Goal: Task Accomplishment & Management: Manage account settings

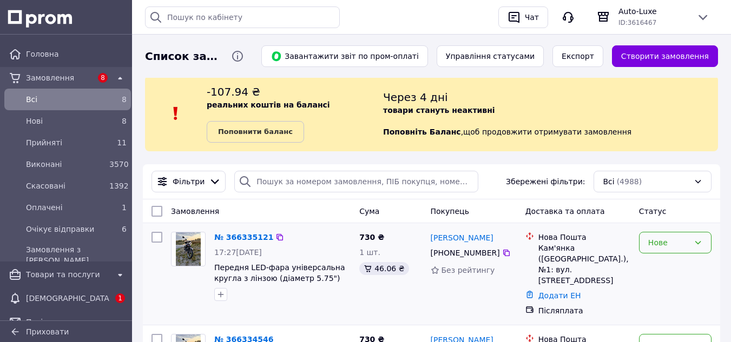
click at [655, 247] on div "Нове" at bounding box center [668, 243] width 41 height 12
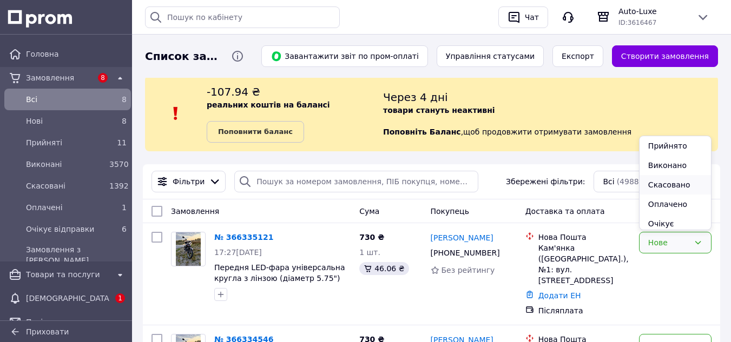
click at [665, 185] on li "Скасовано" at bounding box center [674, 184] width 71 height 19
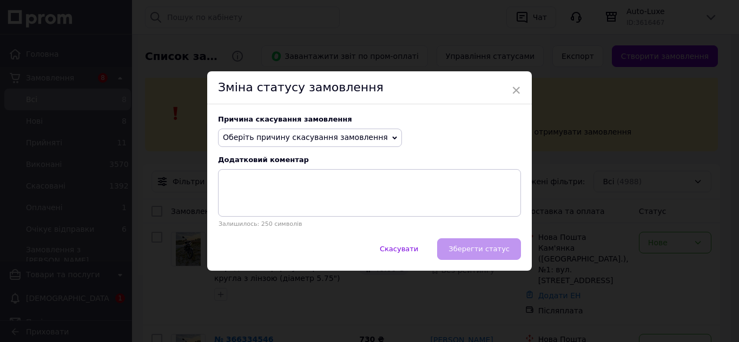
click at [356, 130] on span "Оберіть причину скасування замовлення" at bounding box center [310, 138] width 184 height 18
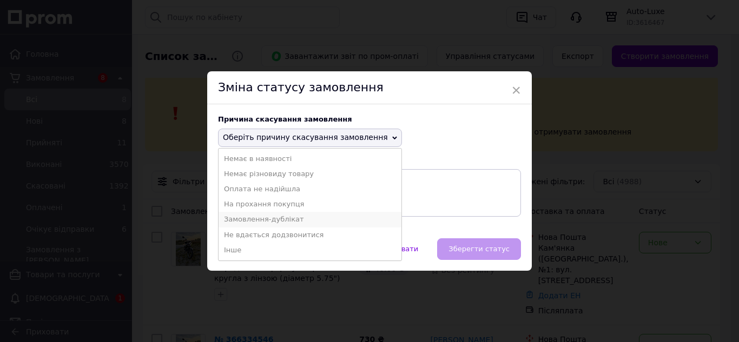
click at [266, 219] on li "Замовлення-дублікат" at bounding box center [310, 219] width 183 height 15
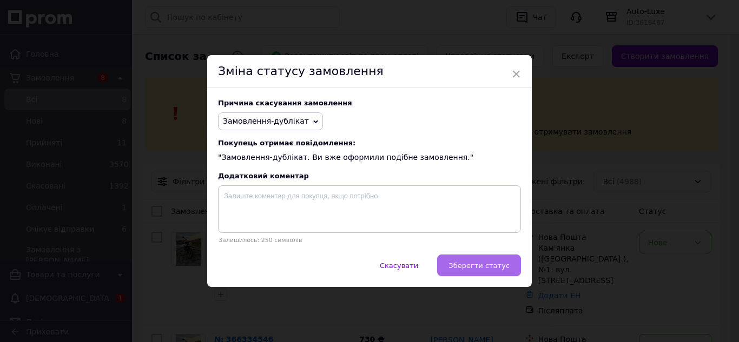
click at [480, 270] on span "Зберегти статус" at bounding box center [478, 266] width 61 height 8
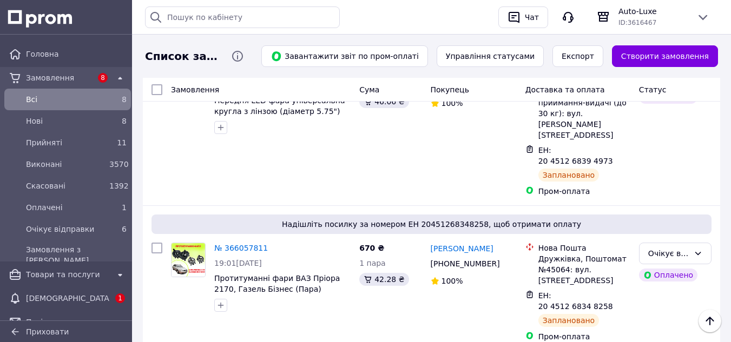
scroll to position [1731, 0]
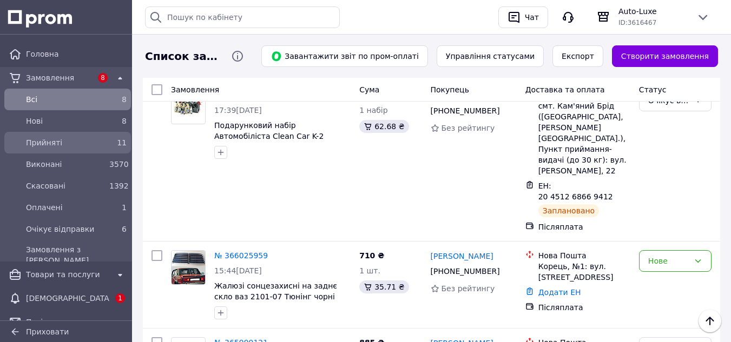
click at [80, 138] on span "Прийняті" at bounding box center [65, 142] width 79 height 11
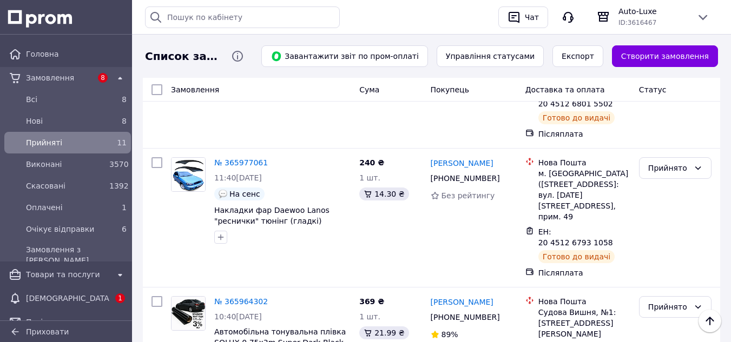
scroll to position [130, 0]
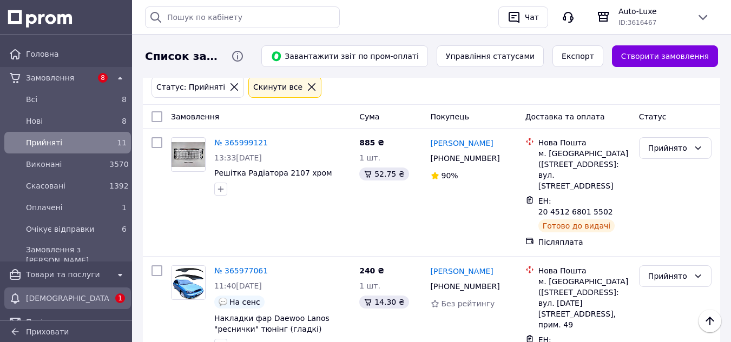
click at [94, 292] on div "[DEMOGRAPHIC_DATA]" at bounding box center [68, 298] width 88 height 15
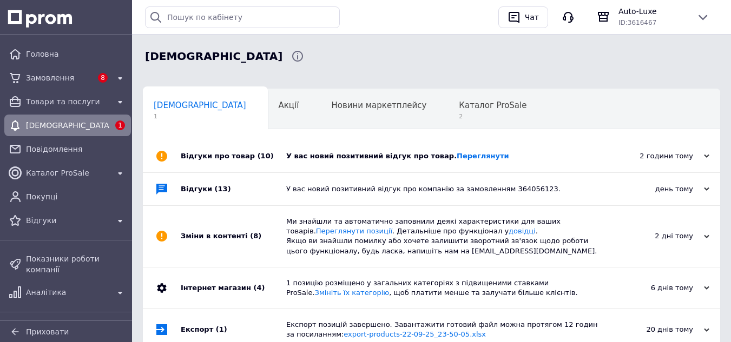
click at [369, 164] on div "У вас новий позитивний відгук про товар. Переглянути" at bounding box center [443, 156] width 315 height 32
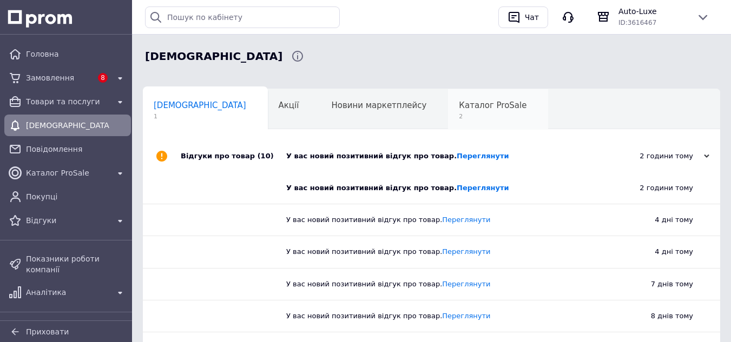
click at [459, 110] on span "Каталог ProSale" at bounding box center [493, 106] width 68 height 10
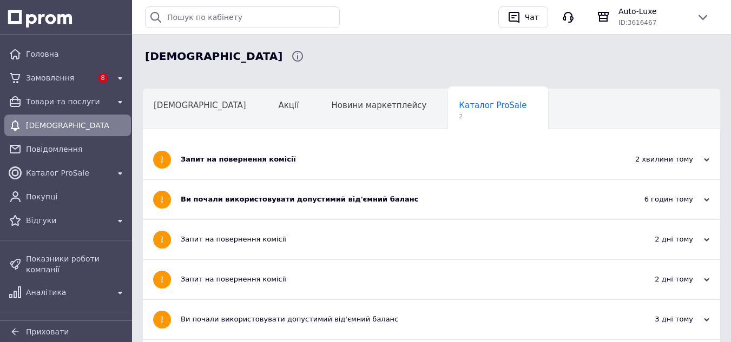
click at [353, 152] on div "Запит на повернення комісії" at bounding box center [391, 159] width 420 height 39
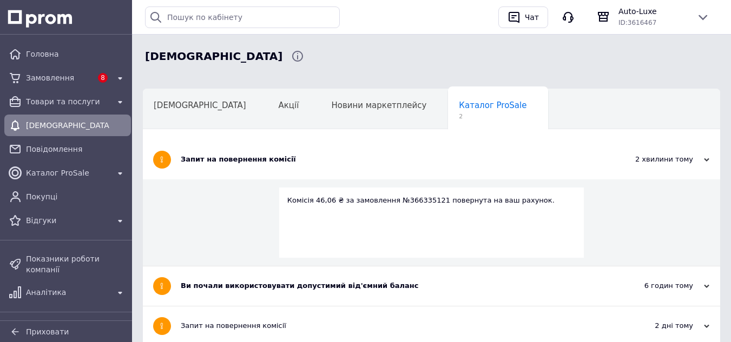
click at [319, 157] on div "Запит на повернення комісії" at bounding box center [391, 160] width 420 height 10
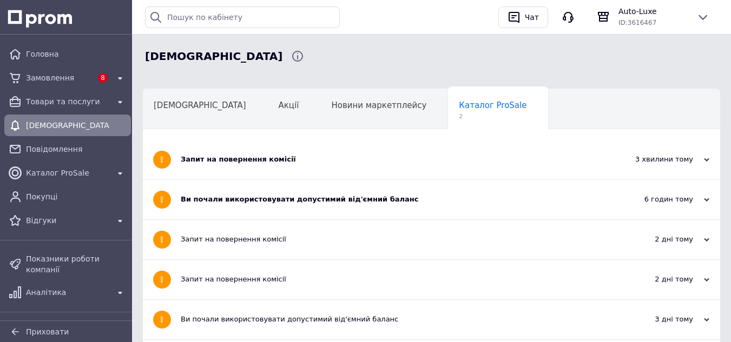
click at [321, 192] on div "Ви почали використовувати допустимий від'ємний баланс" at bounding box center [391, 199] width 420 height 39
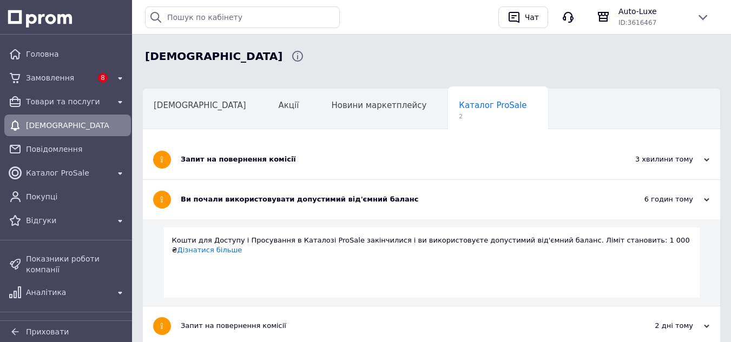
click at [339, 196] on div "Ви почали використовувати допустимий від'ємний баланс" at bounding box center [391, 200] width 420 height 10
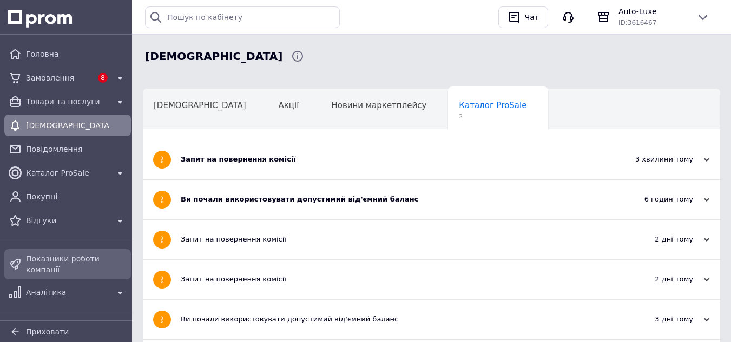
click at [81, 255] on span "Показники роботи компанії" at bounding box center [76, 265] width 101 height 22
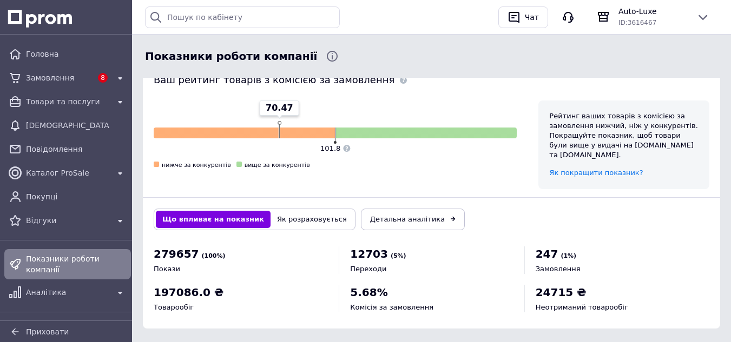
scroll to position [486, 0]
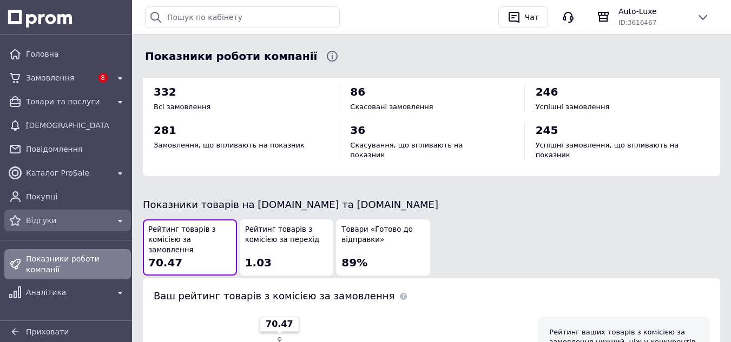
click at [73, 220] on span "Відгуки" at bounding box center [67, 220] width 83 height 11
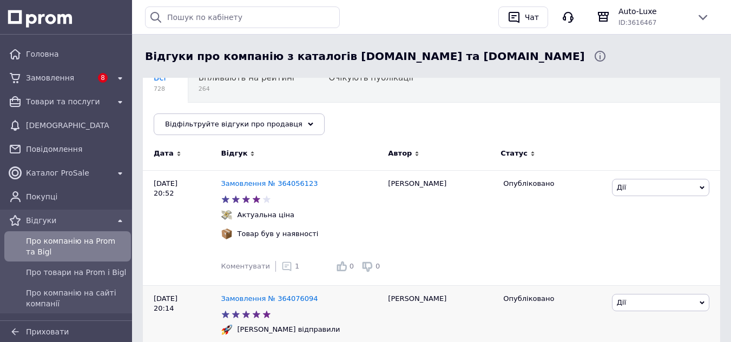
scroll to position [325, 0]
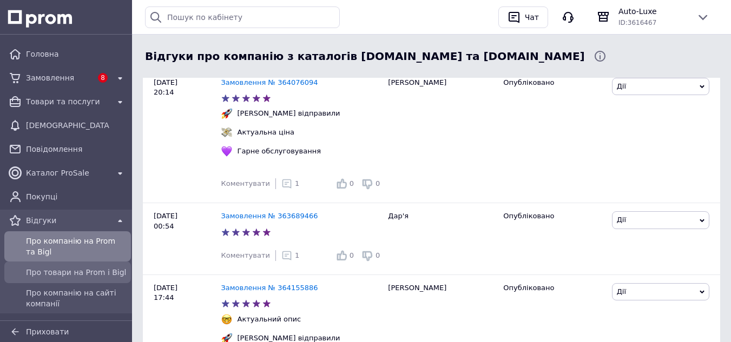
click at [50, 268] on span "Про товари на Prom і Bigl" at bounding box center [76, 272] width 101 height 11
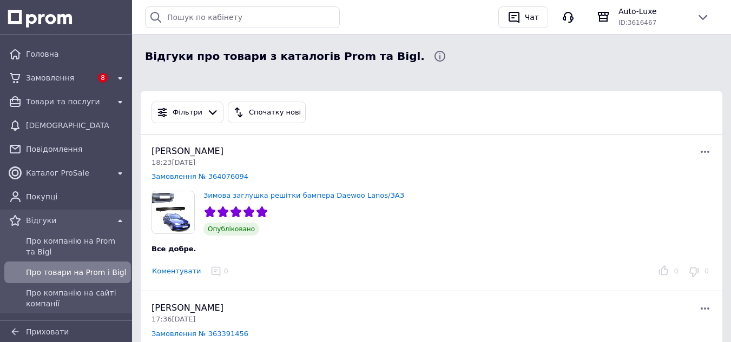
scroll to position [162, 0]
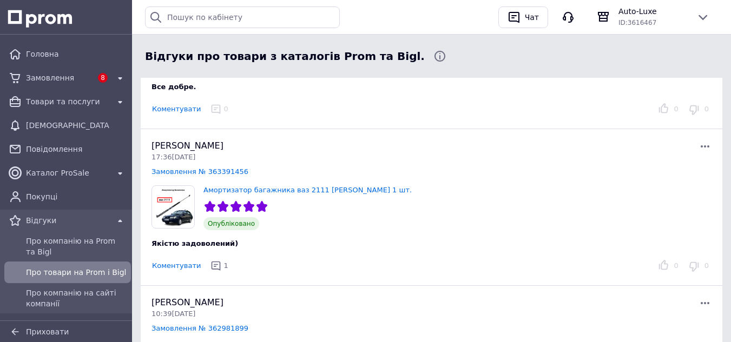
click at [214, 265] on div "1" at bounding box center [220, 266] width 22 height 11
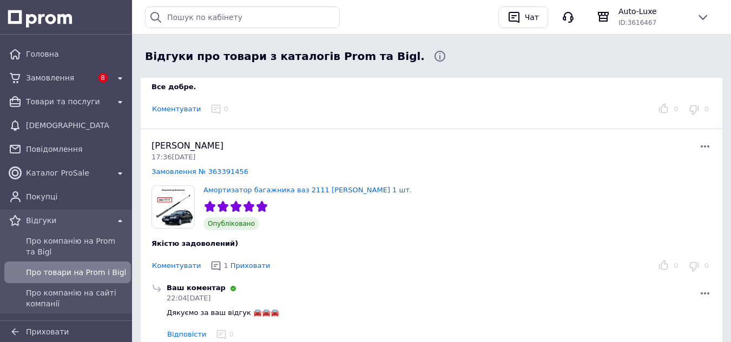
click at [225, 313] on span "Дякуємо за ваш відгук 🚘🚘🚘" at bounding box center [223, 313] width 113 height 8
click at [225, 314] on span "Дякуємо за ваш відгук 🚘🚘🚘" at bounding box center [223, 313] width 113 height 8
copy div "Дякуємо за ваш відгук 🚘🚘🚘 Відповісти 0"
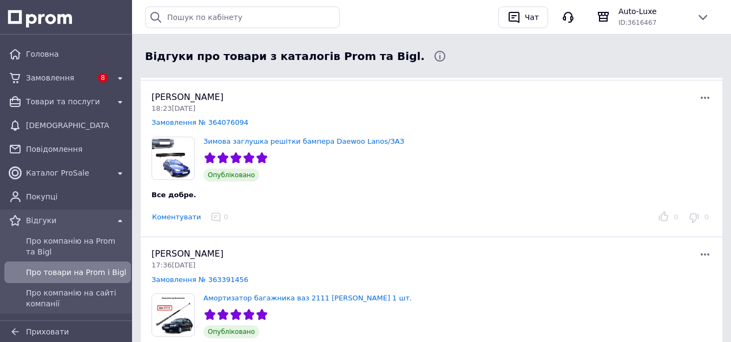
click at [177, 215] on button "Коментувати" at bounding box center [176, 217] width 50 height 11
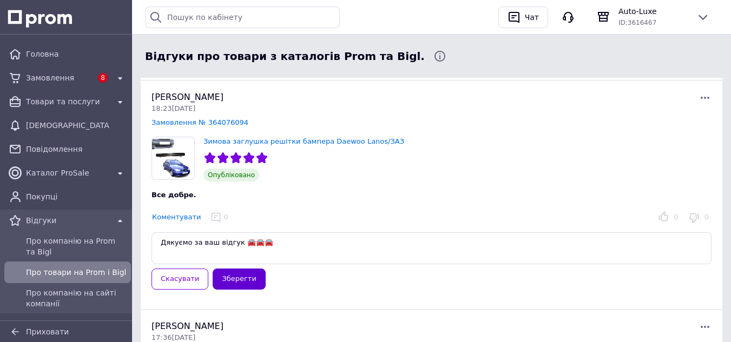
type textarea "Дякуємо за ваш відгук 🚘🚘🚘"
click at [237, 278] on button "Зберегти" at bounding box center [239, 279] width 52 height 21
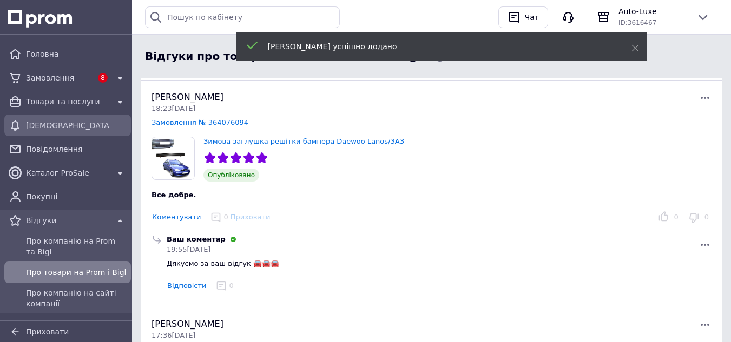
scroll to position [0, 0]
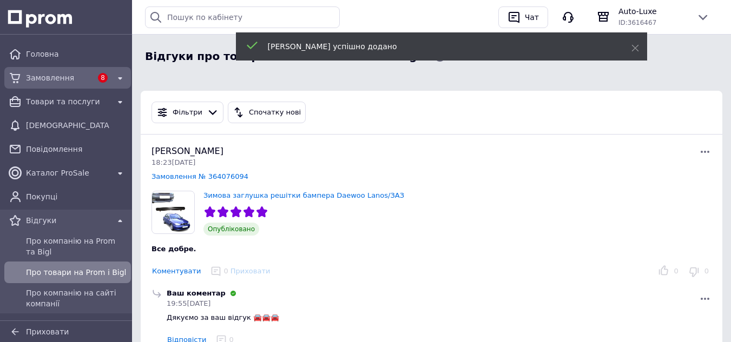
click at [71, 78] on span "Замовлення" at bounding box center [59, 77] width 66 height 11
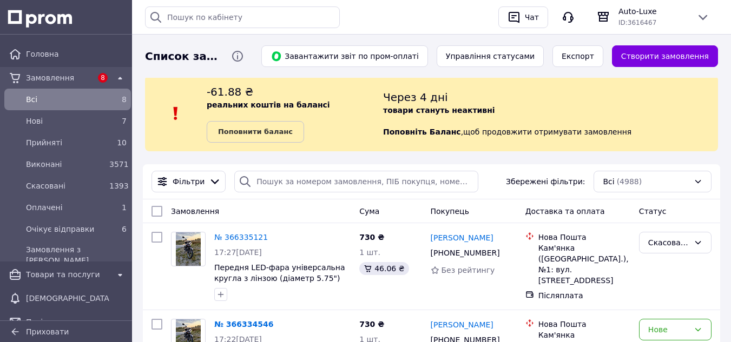
scroll to position [108, 0]
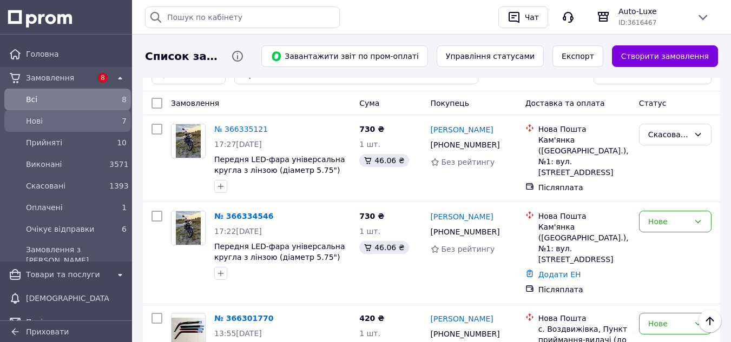
click at [100, 120] on span "Нові" at bounding box center [65, 121] width 79 height 11
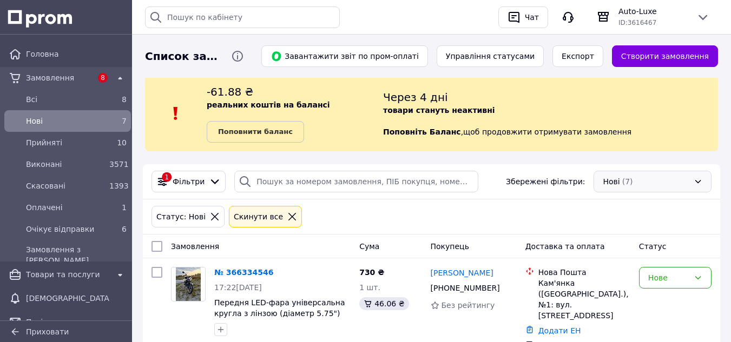
click at [650, 188] on div "Нові (7)" at bounding box center [652, 182] width 118 height 22
click at [210, 216] on icon at bounding box center [215, 217] width 10 height 10
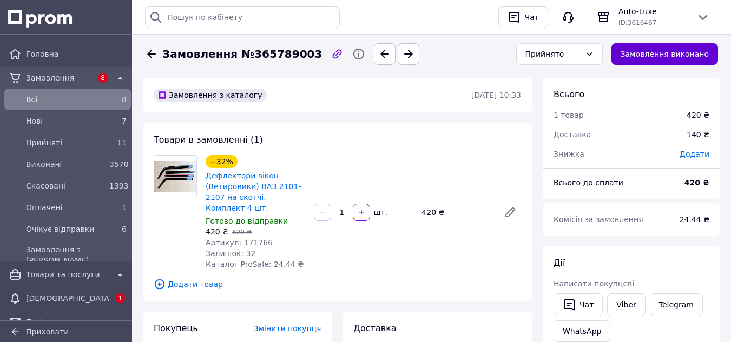
click at [668, 56] on button "Замовлення виконано" at bounding box center [664, 54] width 107 height 22
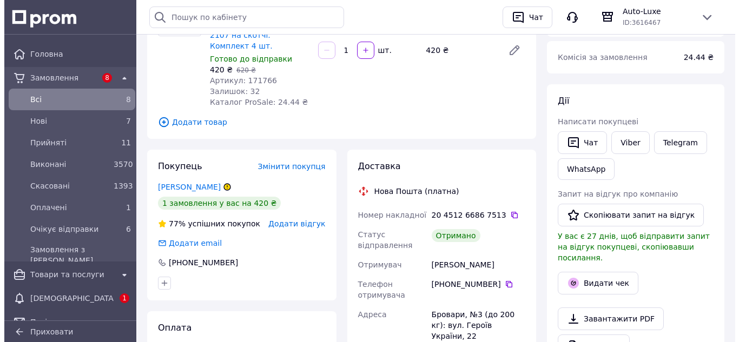
scroll to position [216, 0]
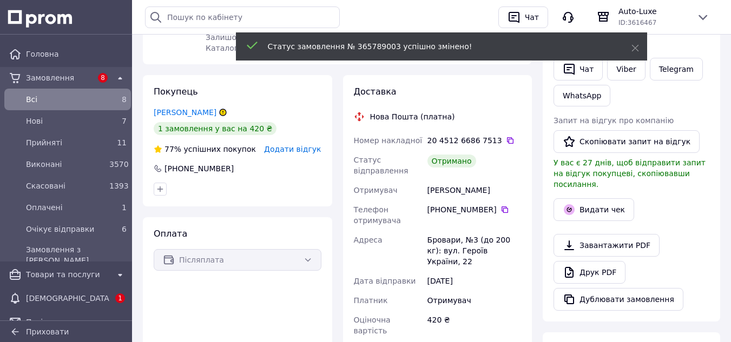
click at [305, 145] on span "Додати відгук" at bounding box center [292, 149] width 57 height 9
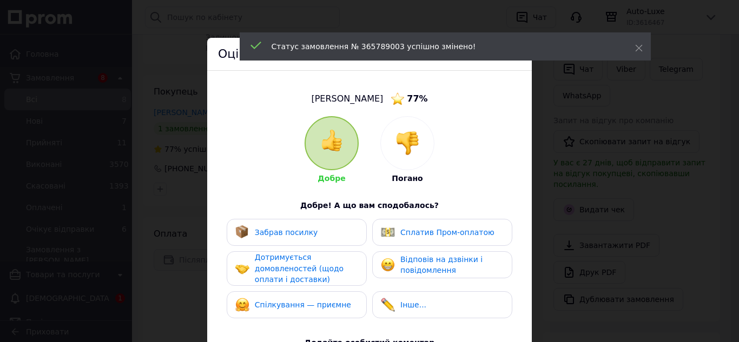
click at [312, 232] on div "Забрав посилку" at bounding box center [296, 233] width 123 height 14
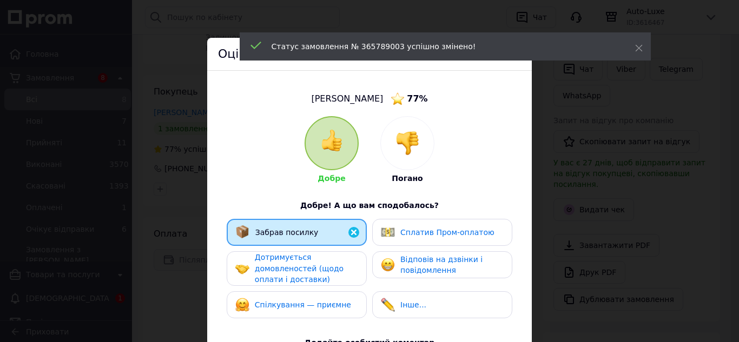
click at [314, 269] on span "Дотримується домовленостей (щодо оплати і доставки)" at bounding box center [299, 268] width 89 height 31
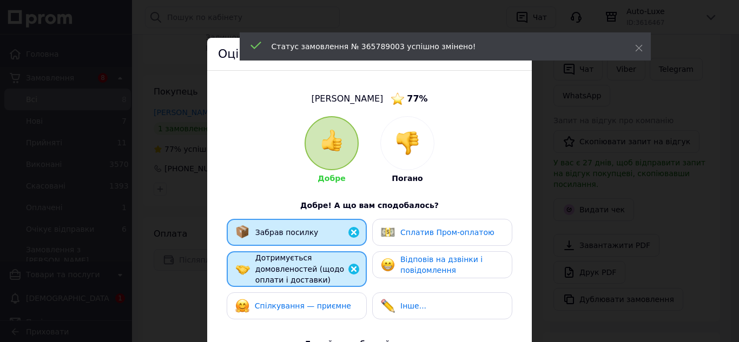
click at [315, 295] on div "Спілкування — приємне" at bounding box center [297, 306] width 140 height 27
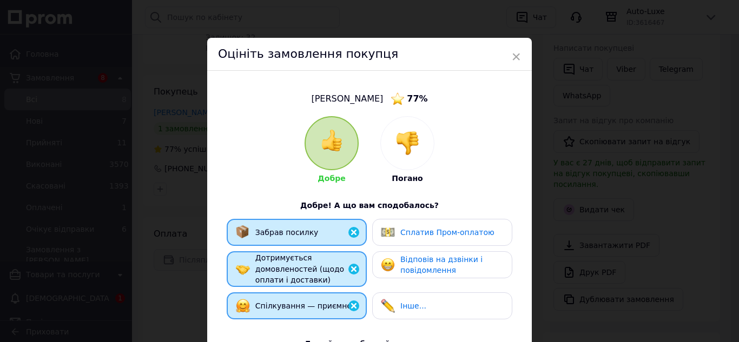
click at [414, 267] on span "Відповів на дзвінки і повідомлення" at bounding box center [441, 265] width 82 height 20
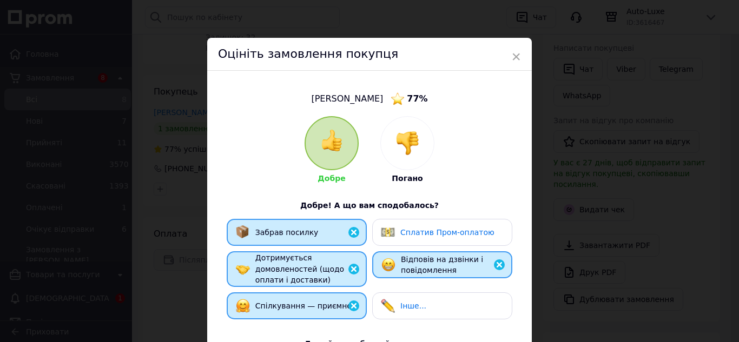
scroll to position [191, 0]
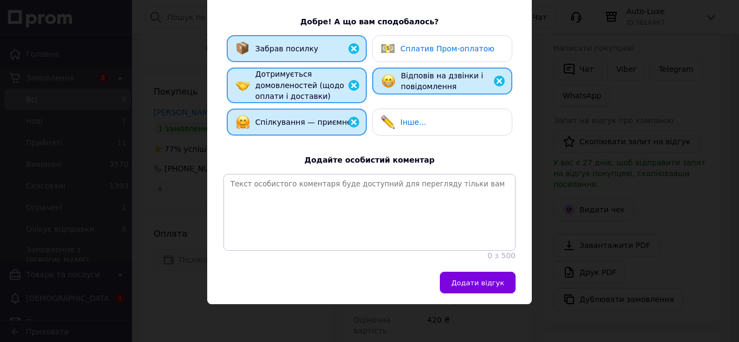
drag, startPoint x: 475, startPoint y: 276, endPoint x: 480, endPoint y: 275, distance: 5.4
click at [475, 276] on button "Додати відгук" at bounding box center [478, 283] width 76 height 22
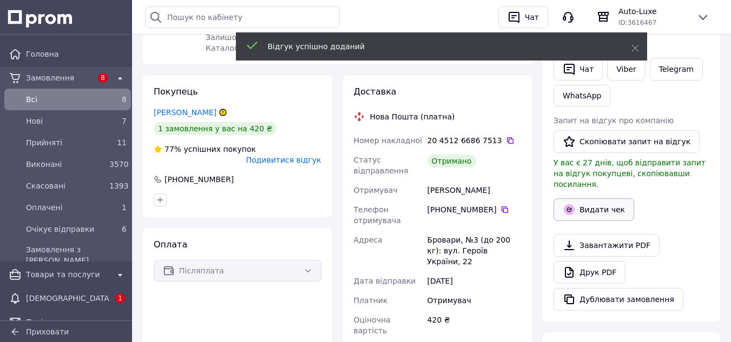
click at [598, 202] on button "Видати чек" at bounding box center [593, 210] width 81 height 23
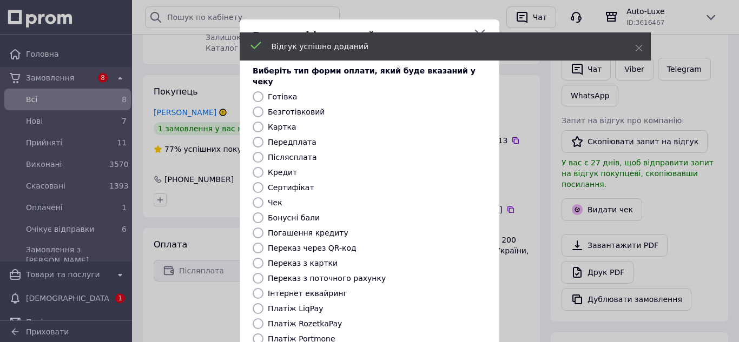
click at [289, 108] on label "Безготівковий" at bounding box center [296, 112] width 57 height 9
click at [263, 107] on input "Безготівковий" at bounding box center [258, 112] width 11 height 11
radio input "true"
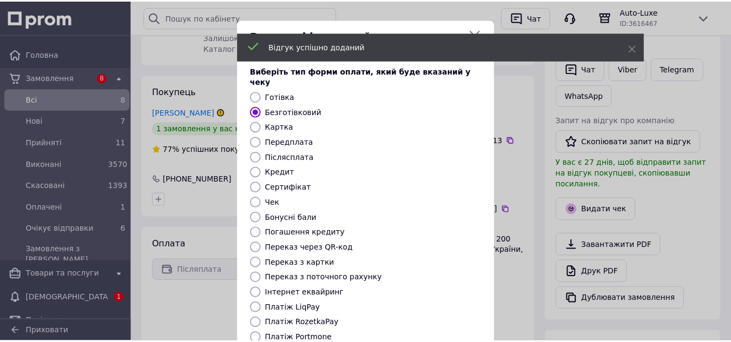
scroll to position [122, 0]
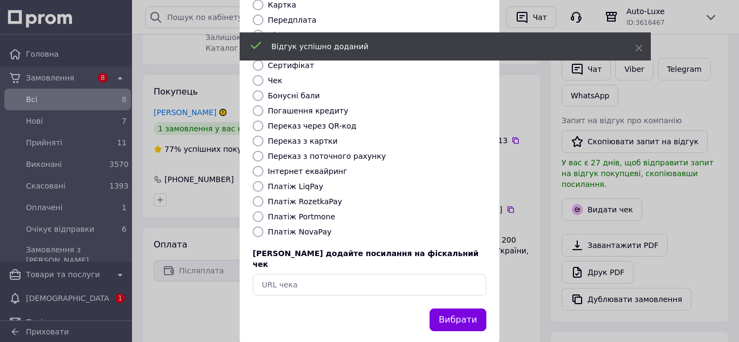
click at [425, 280] on div "Виберіть тип форми оплати, який буде вказаний у чеку Готівка Безготівковий Карт…" at bounding box center [370, 119] width 260 height 379
click at [457, 309] on button "Вибрати" at bounding box center [458, 320] width 57 height 23
